Goal: Task Accomplishment & Management: Use online tool/utility

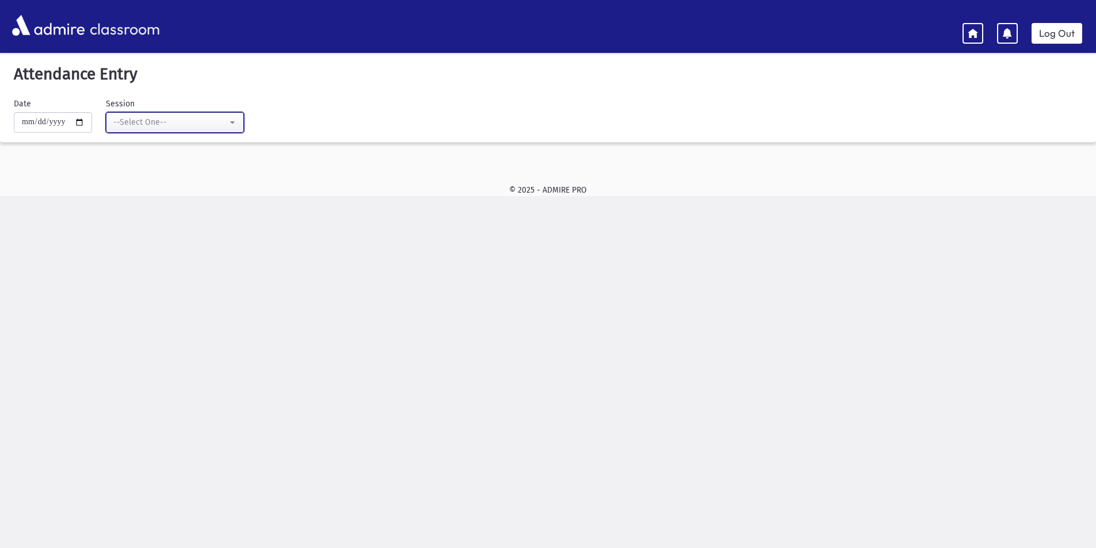
click at [241, 119] on button "--Select One--" at bounding box center [175, 122] width 138 height 21
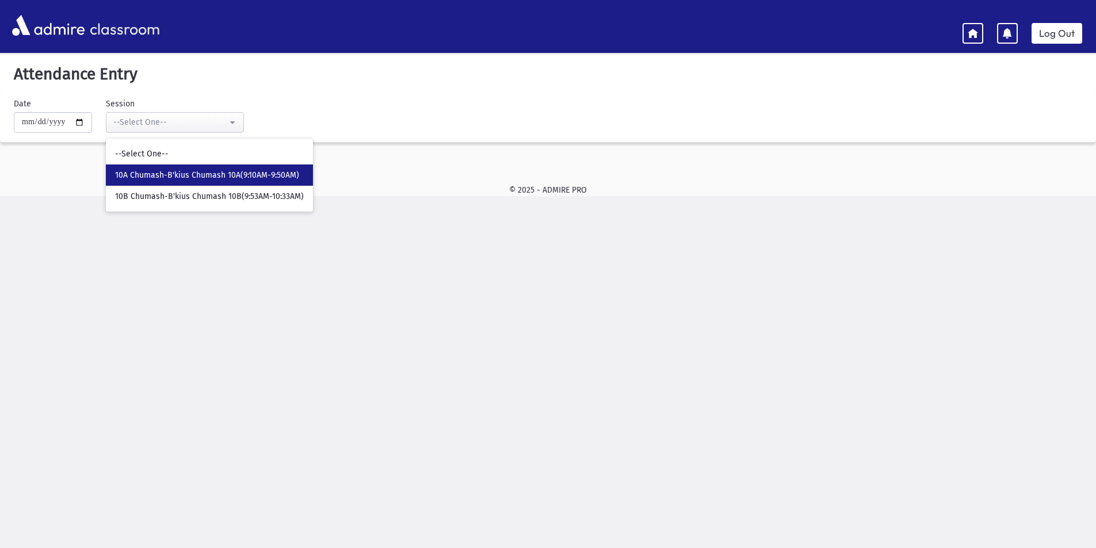
click at [240, 174] on span "10A Chumash-B'kius Chumash 10A(9:10AM-9:50AM)" at bounding box center [207, 176] width 184 height 12
select select "****"
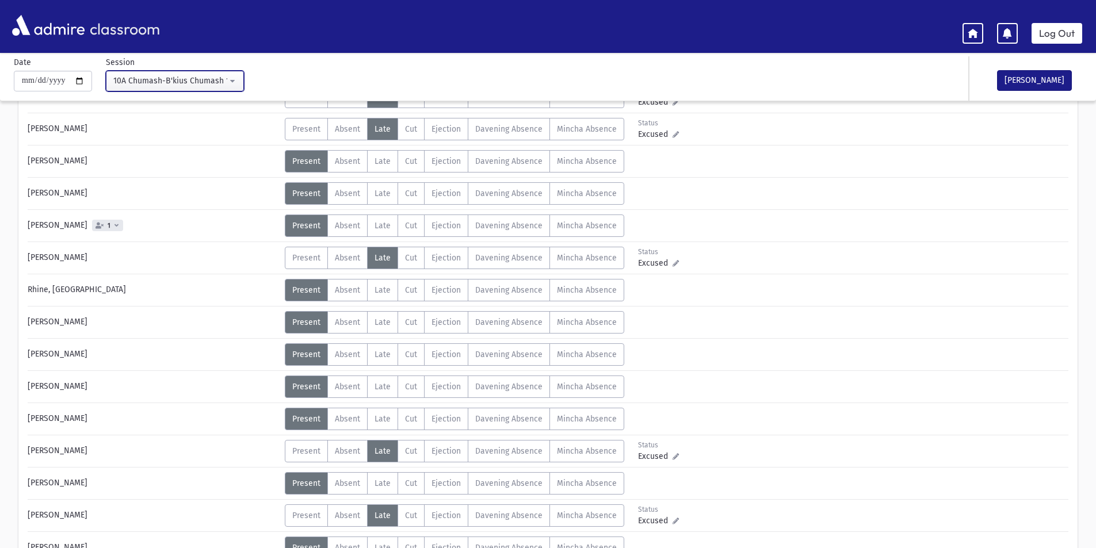
scroll to position [518, 0]
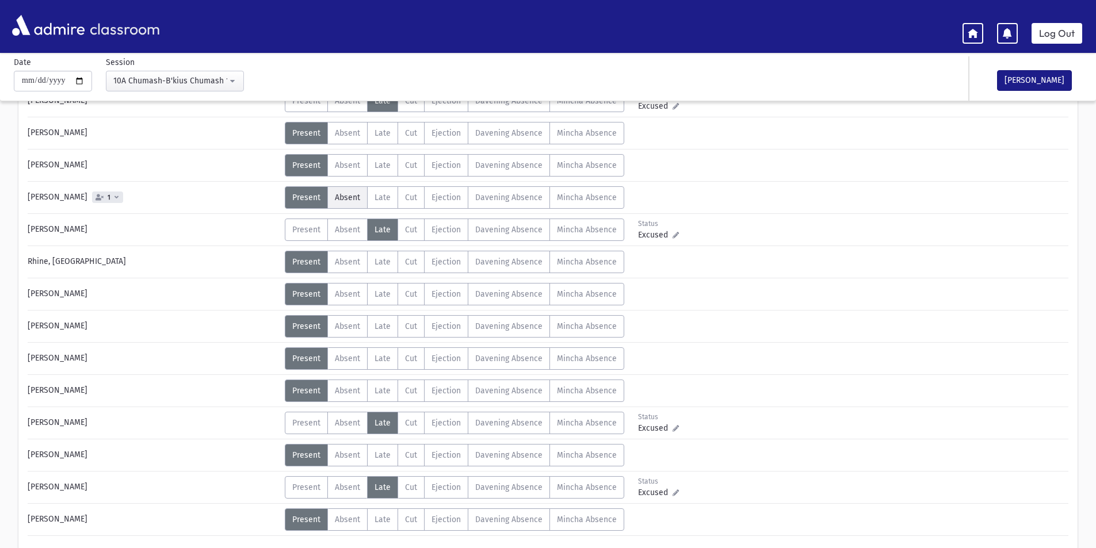
click at [345, 196] on span "Absent" at bounding box center [347, 198] width 25 height 10
click at [1050, 83] on button "[PERSON_NAME]" at bounding box center [1034, 80] width 75 height 21
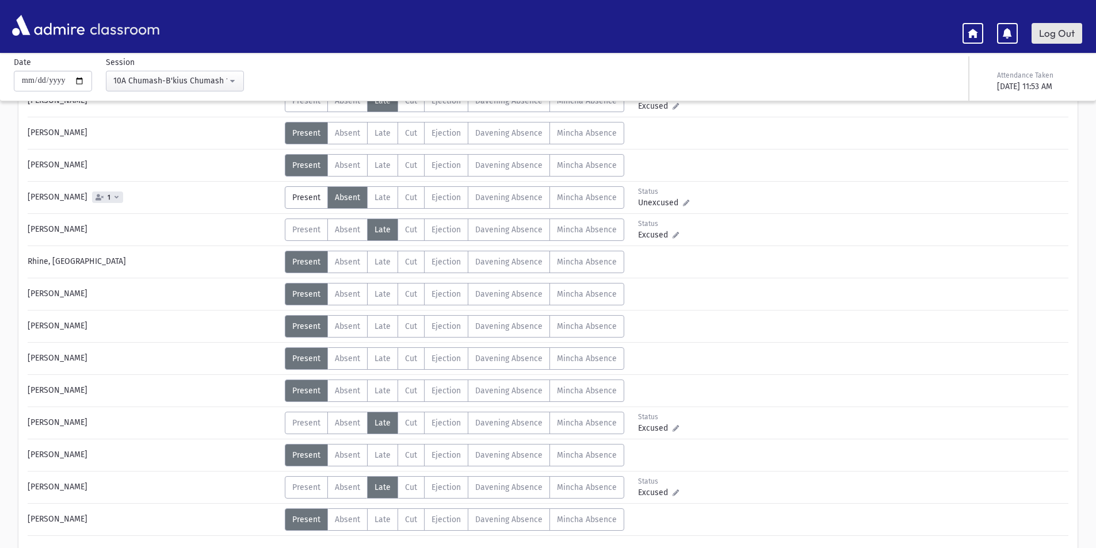
click at [1077, 36] on link "Log Out" at bounding box center [1057, 33] width 51 height 21
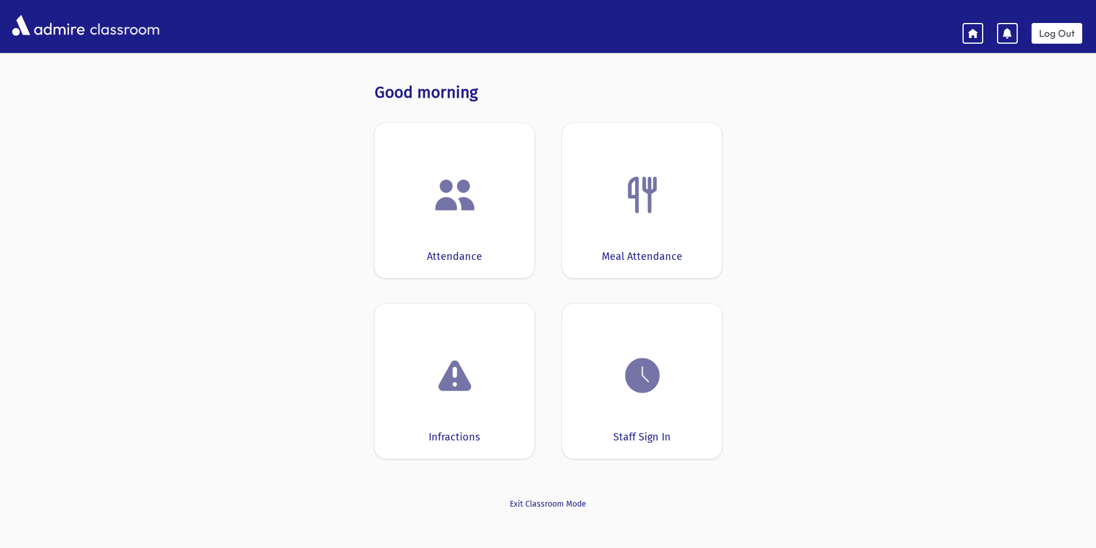
click at [401, 206] on div at bounding box center [454, 195] width 124 height 44
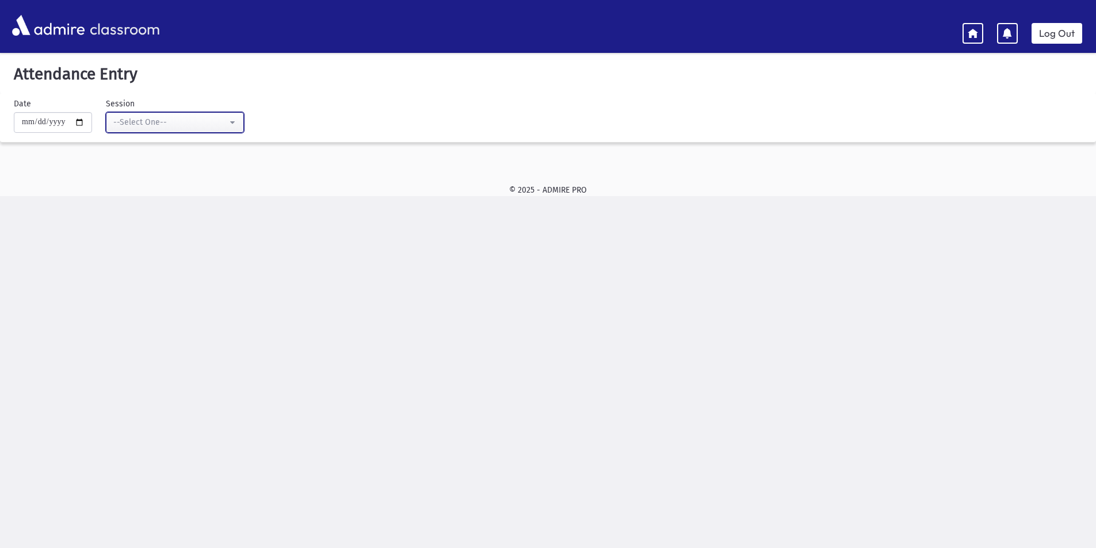
click at [227, 125] on div "--Select One--" at bounding box center [170, 122] width 114 height 12
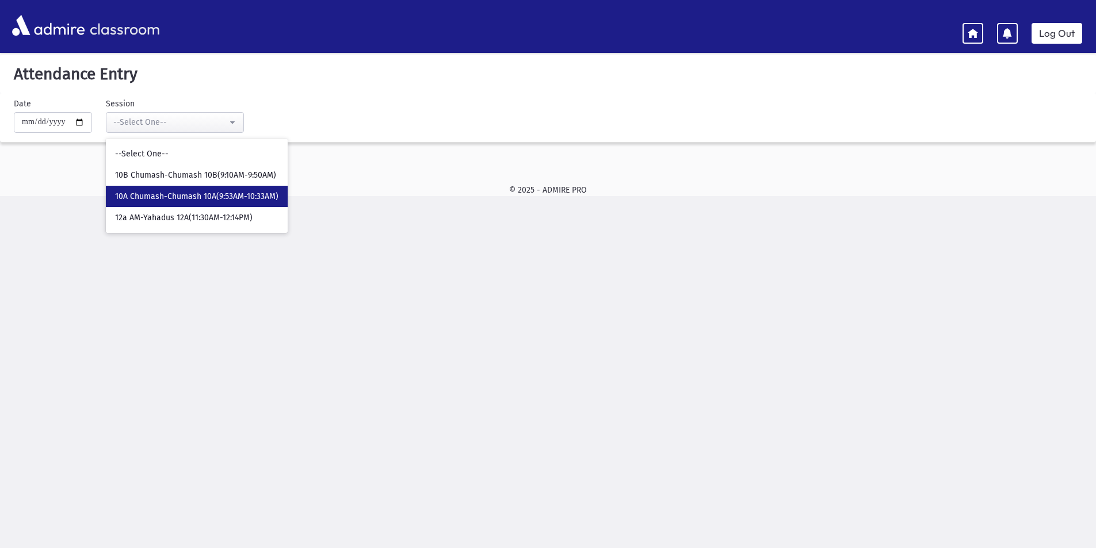
click at [212, 195] on span "10A Chumash-Chumash 10A(9:53AM-10:33AM)" at bounding box center [196, 197] width 163 height 12
select select "****"
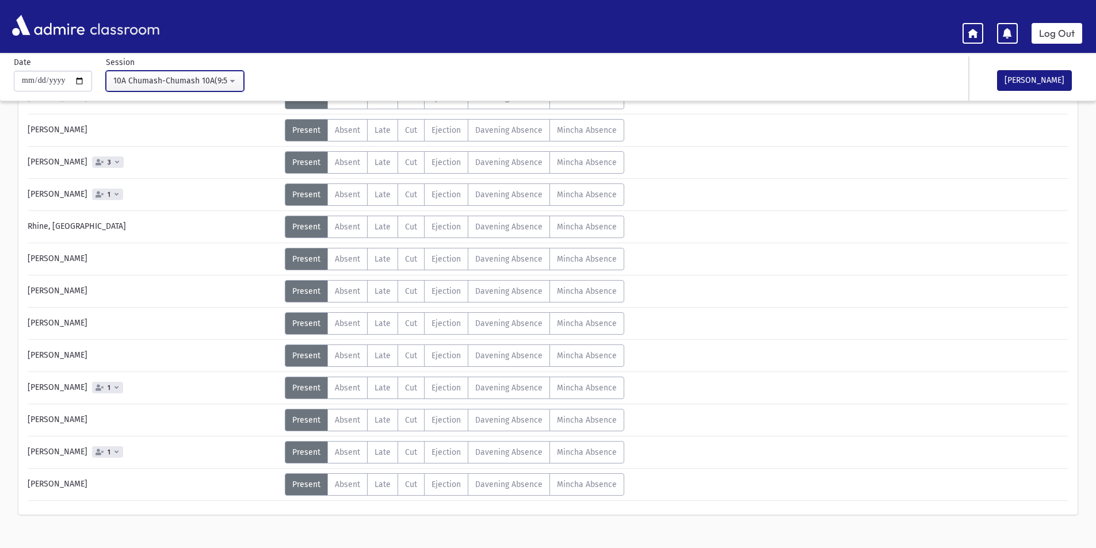
scroll to position [571, 0]
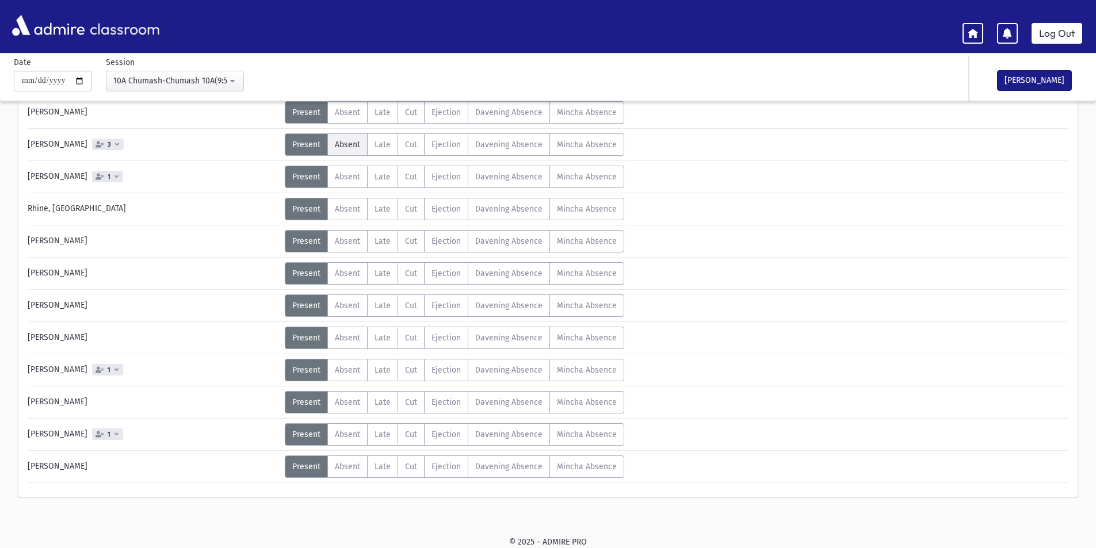
click at [341, 149] on span "Absent" at bounding box center [347, 145] width 25 height 10
click at [1024, 80] on button "[PERSON_NAME]" at bounding box center [1034, 80] width 75 height 21
